Goal: Transaction & Acquisition: Purchase product/service

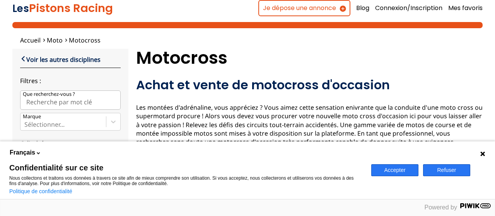
scroll to position [27, 0]
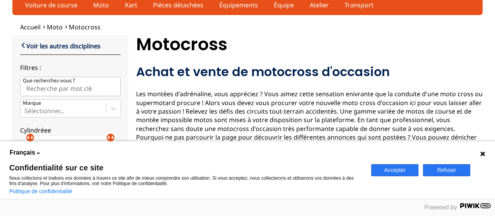
click at [401, 169] on button "Accepter" at bounding box center [394, 170] width 47 height 12
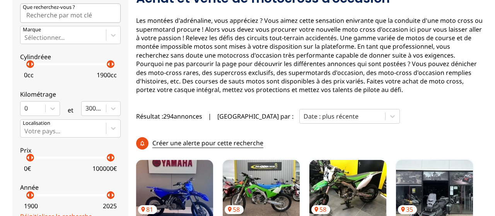
scroll to position [100, 0]
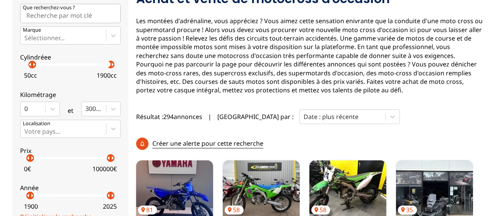
click at [32, 65] on p "arrow_right" at bounding box center [33, 64] width 9 height 9
drag, startPoint x: 109, startPoint y: 65, endPoint x: 41, endPoint y: 66, distance: 68.0
click at [41, 66] on div "arrow_left arrow_right arrow_left arrow_right" at bounding box center [70, 64] width 80 height 2
click at [40, 67] on p "arrow_right" at bounding box center [41, 64] width 9 height 9
drag, startPoint x: 40, startPoint y: 67, endPoint x: 41, endPoint y: 63, distance: 3.9
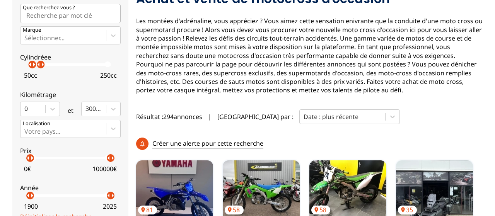
click at [41, 63] on p "arrow_right" at bounding box center [42, 64] width 9 height 9
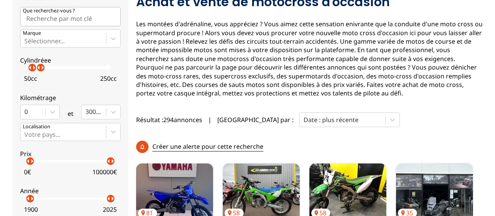
click at [71, 19] on input "Que recherchez-vous ?" at bounding box center [70, 16] width 101 height 19
type input "c"
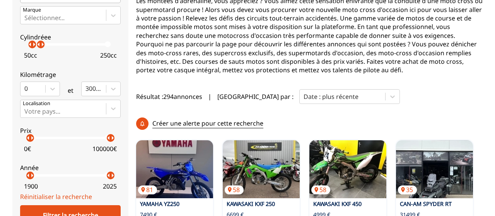
scroll to position [111, 0]
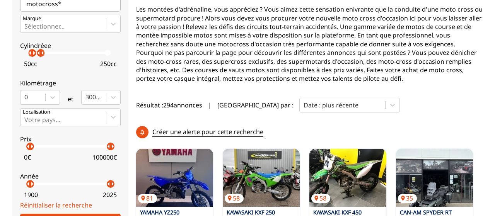
type input "motocross*"
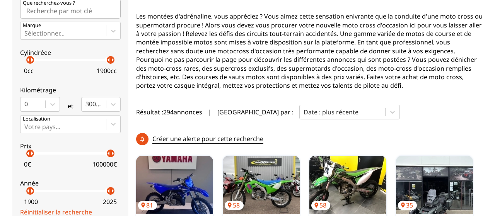
scroll to position [128, 0]
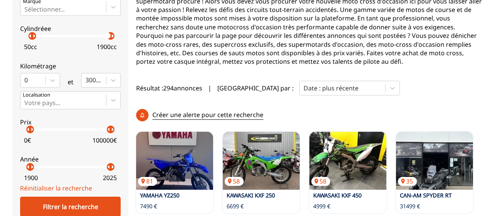
click at [32, 39] on p "arrow_right" at bounding box center [33, 35] width 9 height 9
click at [48, 34] on label "Cylindréee arrow_left arrow_right arrow_left arrow_right 50 cc 1900 cc" at bounding box center [70, 36] width 101 height 34
drag, startPoint x: 112, startPoint y: 36, endPoint x: 40, endPoint y: 33, distance: 72.0
click at [40, 33] on p "arrow_right" at bounding box center [41, 35] width 9 height 9
click at [40, 35] on p "arrow_right" at bounding box center [42, 35] width 9 height 9
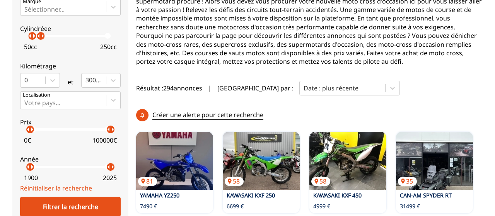
click at [41, 36] on p "arrow_right" at bounding box center [42, 35] width 9 height 9
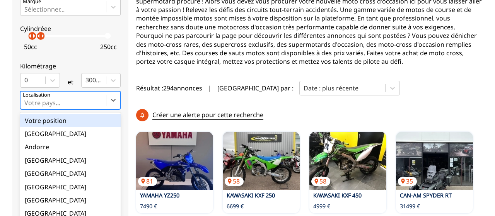
click at [68, 103] on div at bounding box center [63, 103] width 78 height 9
click at [26, 103] on input "option Votre position focused, 1 of 18. 18 results available. Use Up and Down t…" at bounding box center [25, 102] width 2 height 7
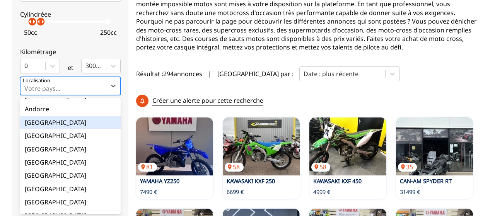
scroll to position [31, 0]
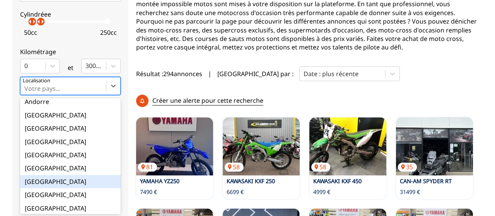
click at [48, 182] on div "[GEOGRAPHIC_DATA]" at bounding box center [70, 181] width 101 height 13
click at [26, 92] on input "option France focused, 9 of 18. 18 results available. Use Up and Down to choose…" at bounding box center [25, 88] width 2 height 7
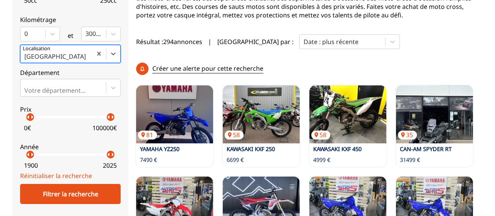
scroll to position [180, 0]
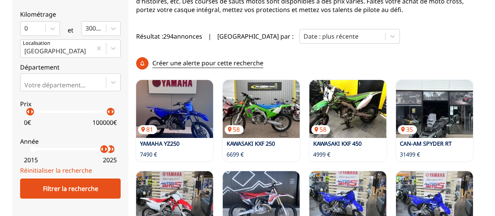
drag, startPoint x: 30, startPoint y: 148, endPoint x: 104, endPoint y: 154, distance: 74.4
click at [104, 154] on label "Année arrow_left arrow_right arrow_left arrow_right 2015 2025" at bounding box center [70, 149] width 101 height 34
click at [31, 111] on p "arrow_right" at bounding box center [32, 111] width 9 height 9
drag, startPoint x: 111, startPoint y: 110, endPoint x: 32, endPoint y: 112, distance: 78.9
click at [32, 112] on p "arrow_right" at bounding box center [34, 111] width 9 height 9
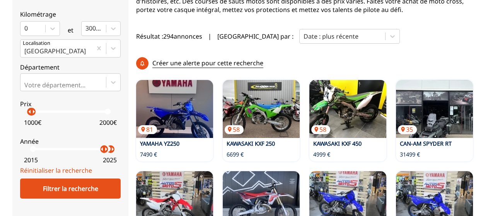
click at [32, 112] on p "arrow_right" at bounding box center [33, 111] width 9 height 9
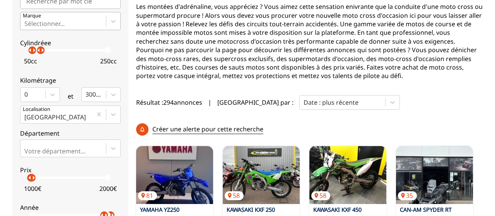
scroll to position [89, 0]
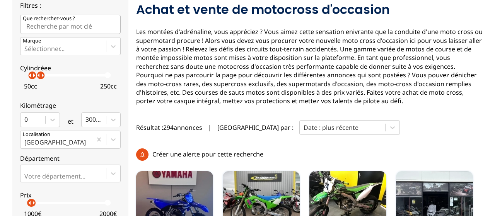
click at [52, 28] on input "Que recherchez-vous ?" at bounding box center [70, 24] width 101 height 19
type input "moto cross"
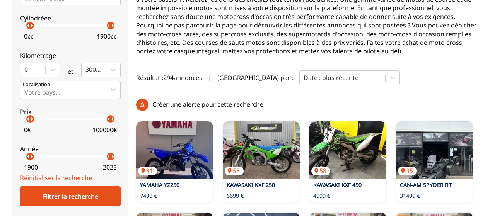
scroll to position [139, 0]
